Goal: Task Accomplishment & Management: Use online tool/utility

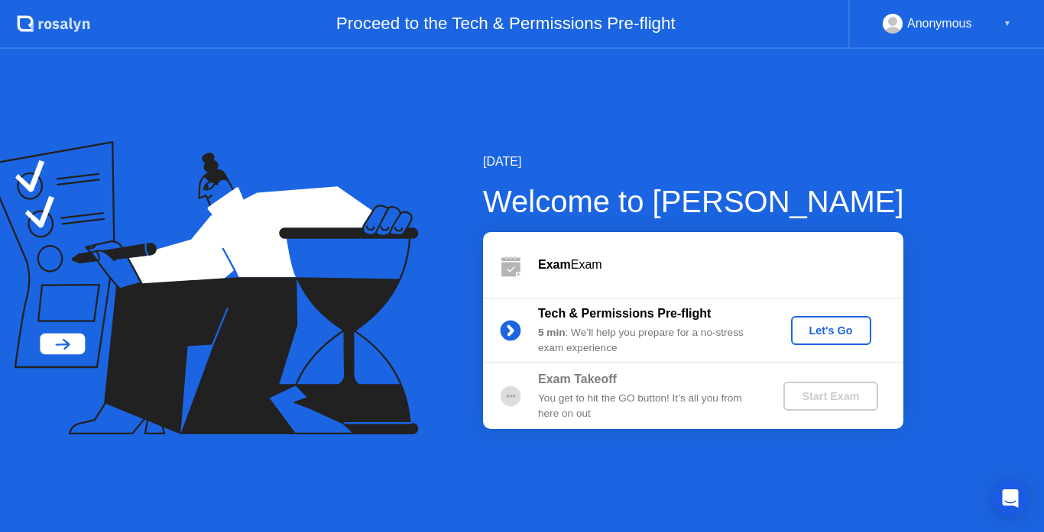
click at [791, 336] on button "Let's Go" at bounding box center [831, 330] width 80 height 29
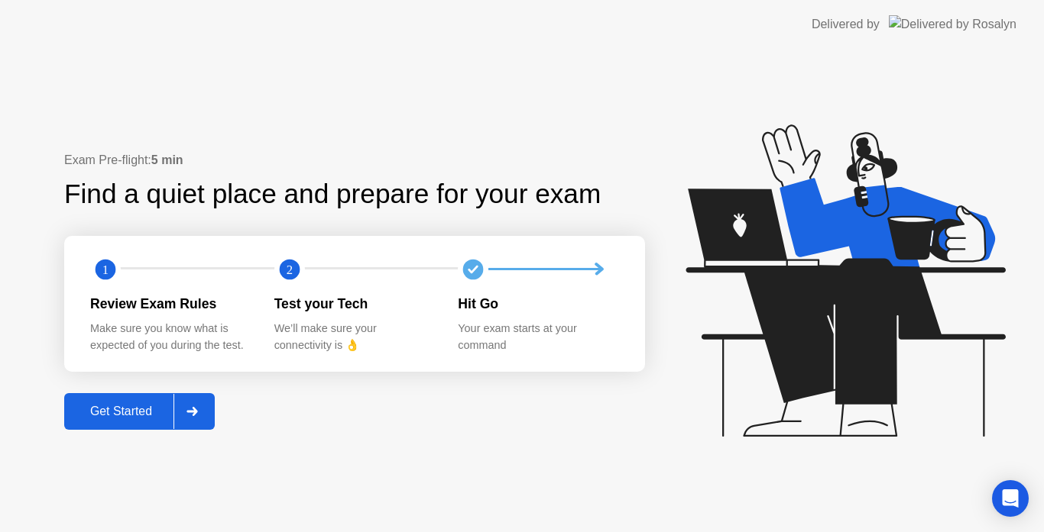
click at [144, 416] on div "Get Started" at bounding box center [121, 412] width 105 height 14
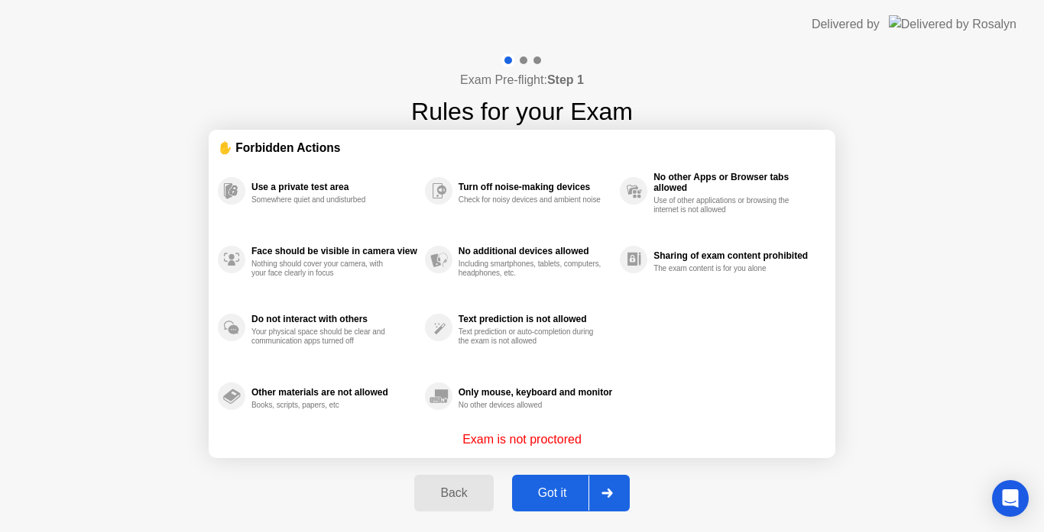
click at [558, 497] on div "Got it" at bounding box center [552, 494] width 72 height 14
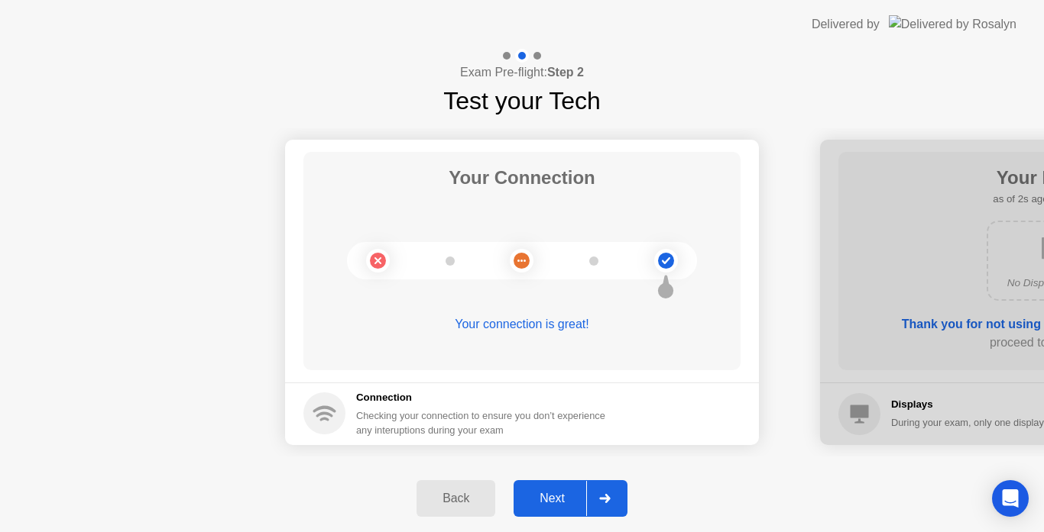
click at [554, 497] on div "Next" at bounding box center [552, 499] width 68 height 14
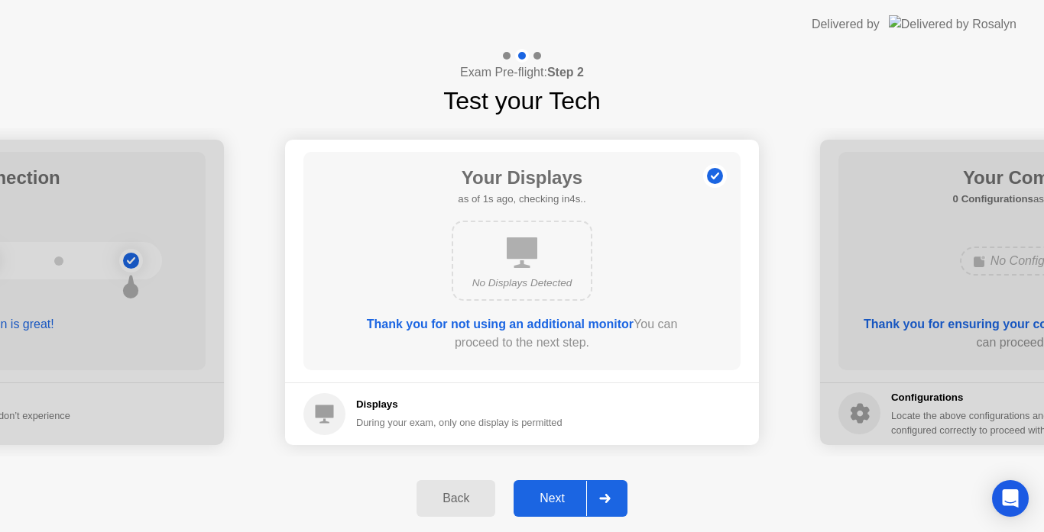
click at [554, 497] on div "Next" at bounding box center [552, 499] width 68 height 14
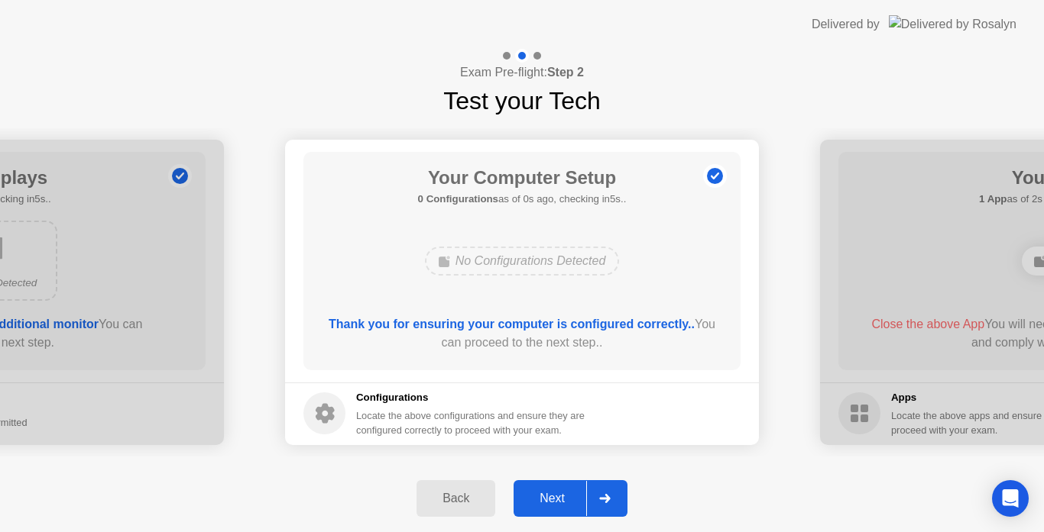
click at [554, 497] on div "Next" at bounding box center [552, 499] width 68 height 14
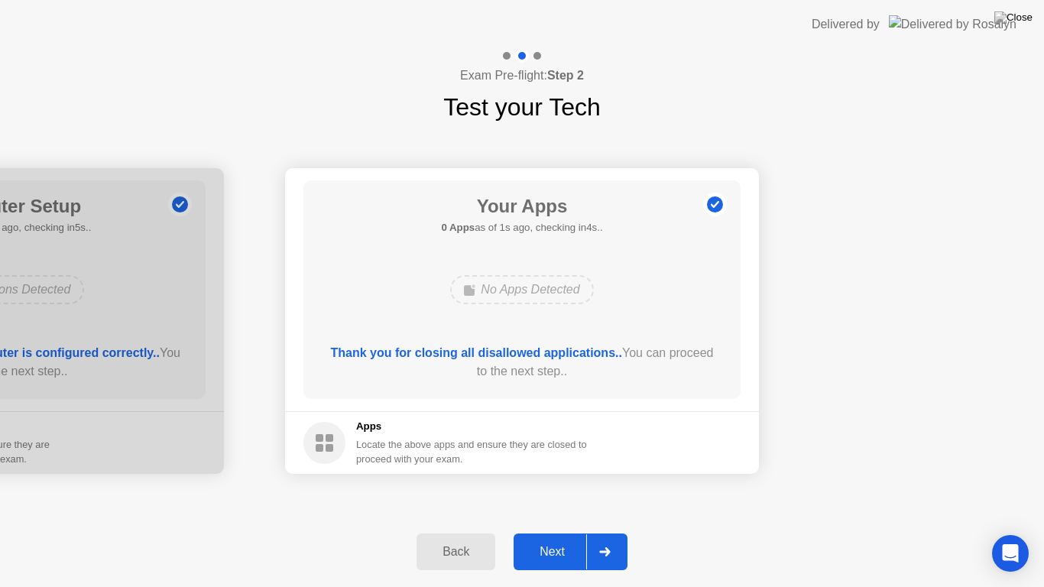
click at [564, 532] on button "Next" at bounding box center [570, 551] width 114 height 37
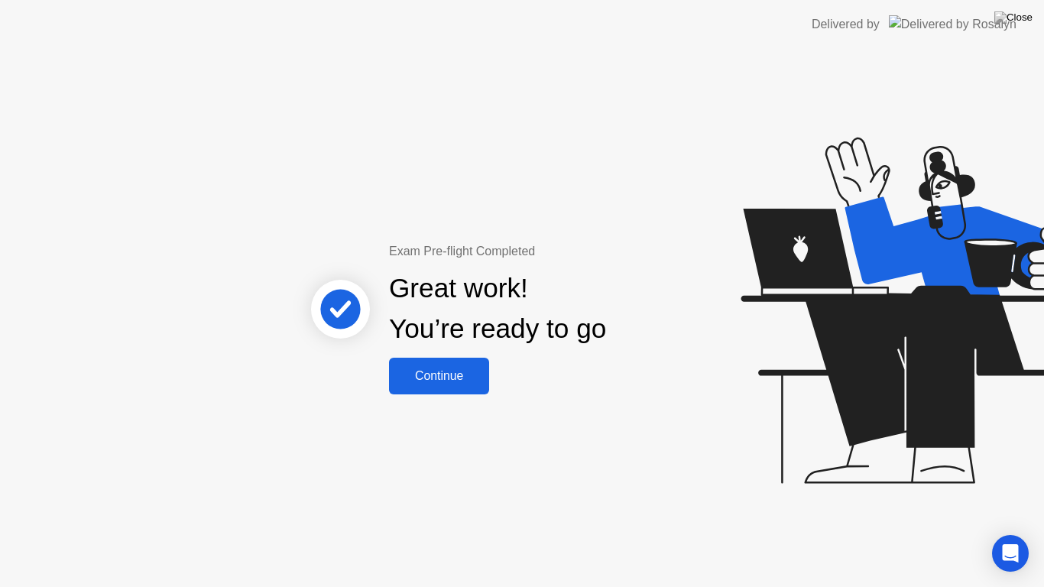
click at [455, 388] on button "Continue" at bounding box center [439, 376] width 100 height 37
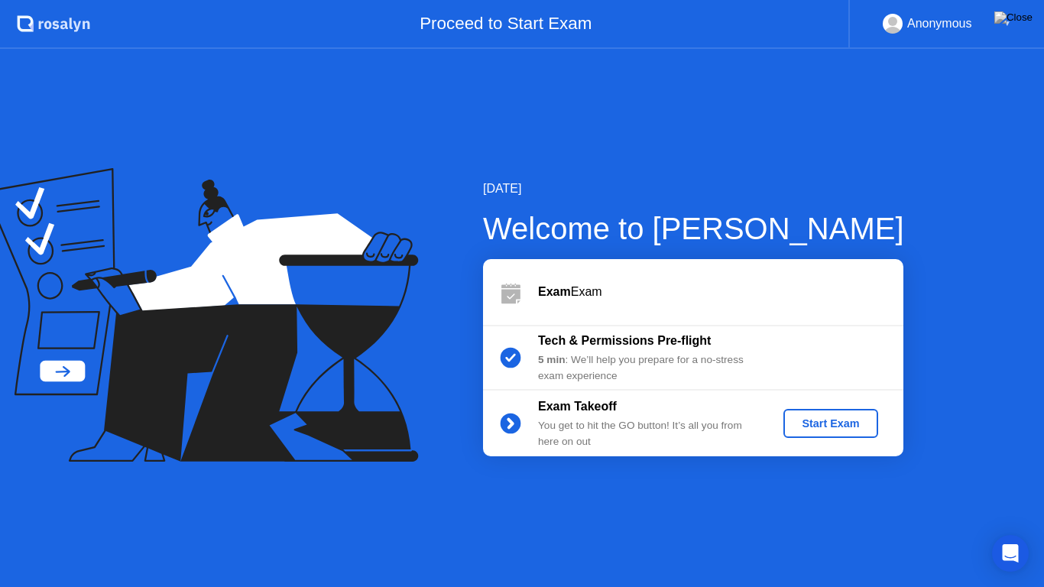
click at [804, 422] on div "Start Exam" at bounding box center [830, 423] width 82 height 12
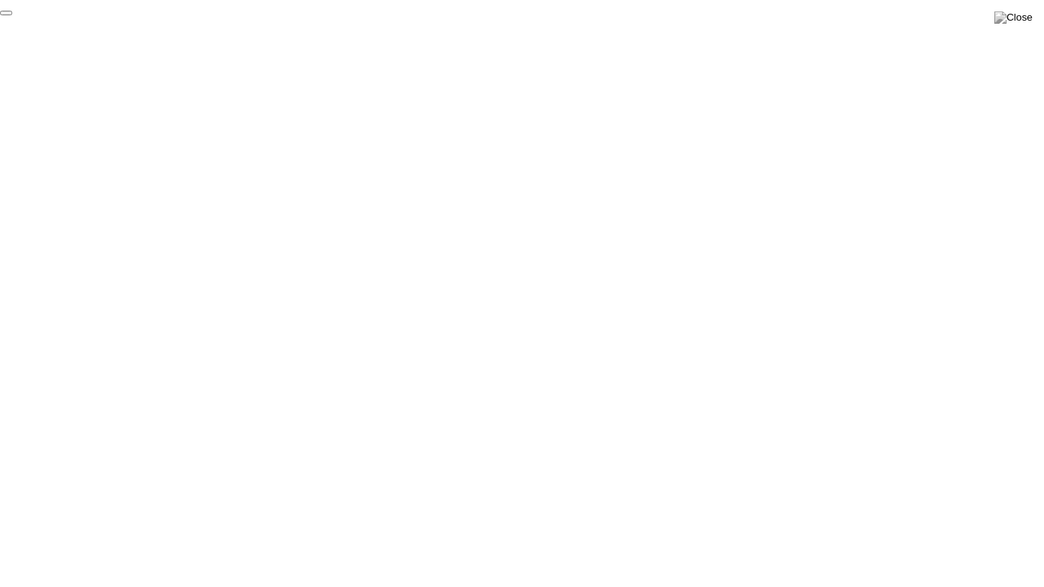
click div "End Proctoring Session"
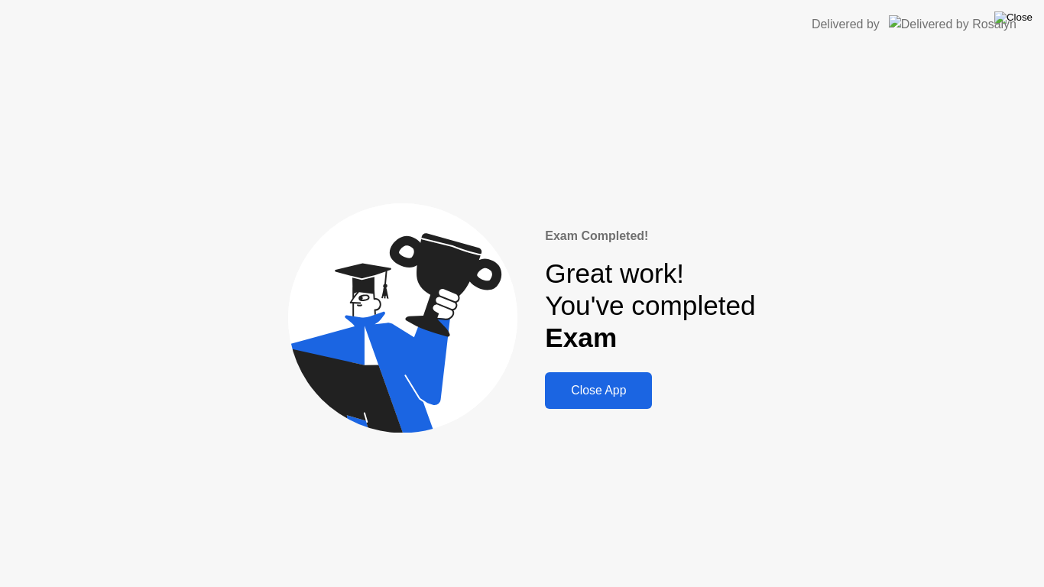
click at [1020, 22] on img at bounding box center [1013, 17] width 38 height 12
